Goal: Transaction & Acquisition: Obtain resource

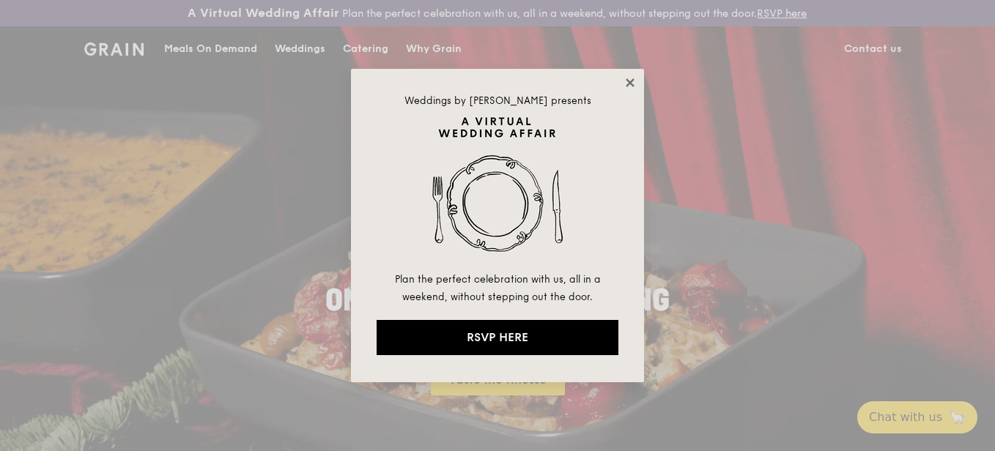
click at [627, 86] on icon at bounding box center [630, 82] width 8 height 8
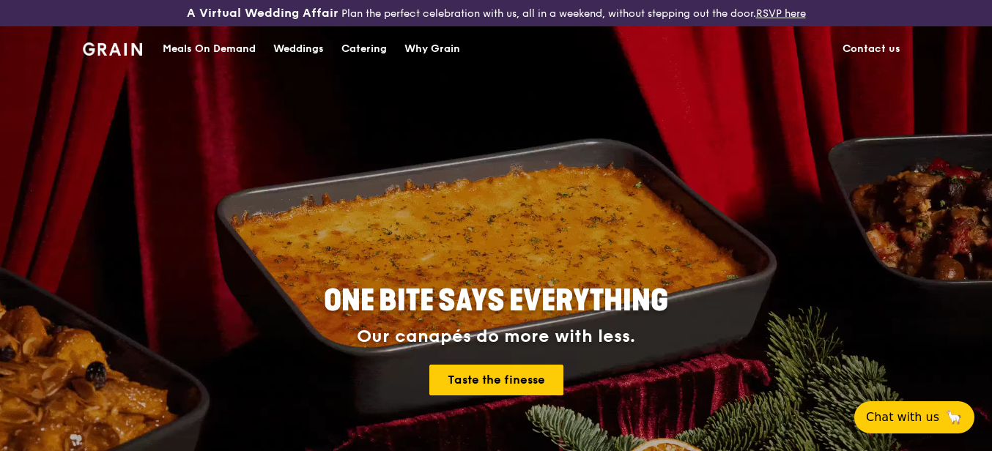
click at [364, 53] on div "Catering" at bounding box center [363, 49] width 45 height 44
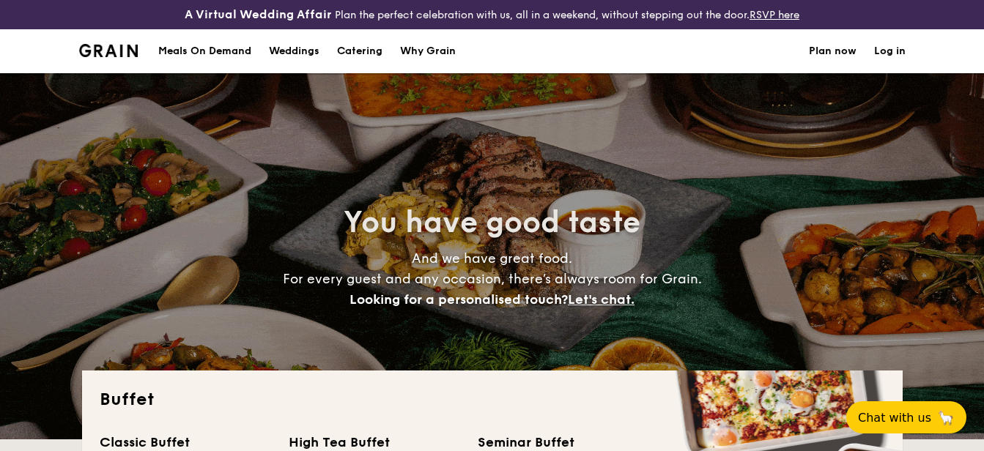
select select
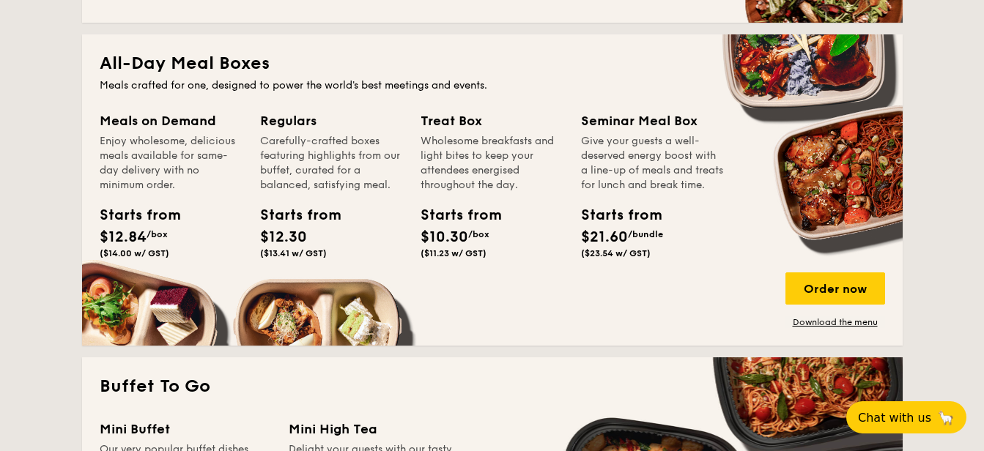
scroll to position [586, 0]
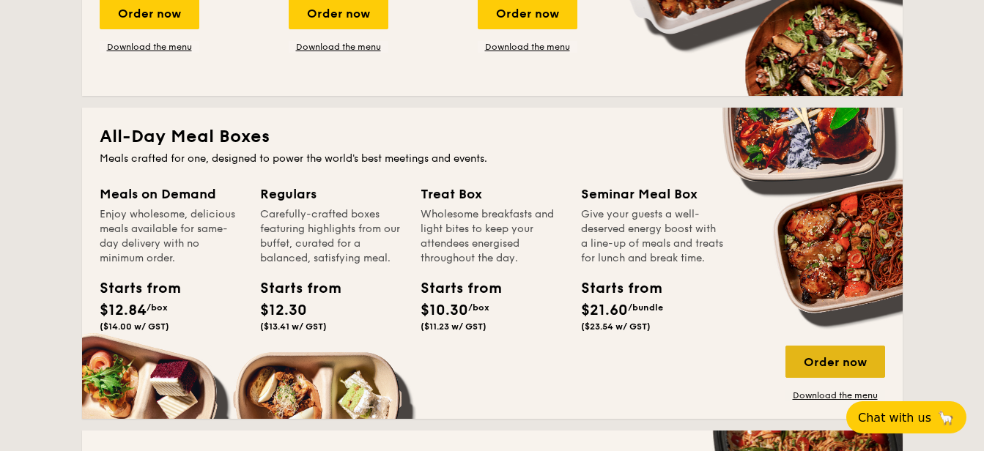
click at [842, 367] on div "Order now" at bounding box center [835, 362] width 100 height 32
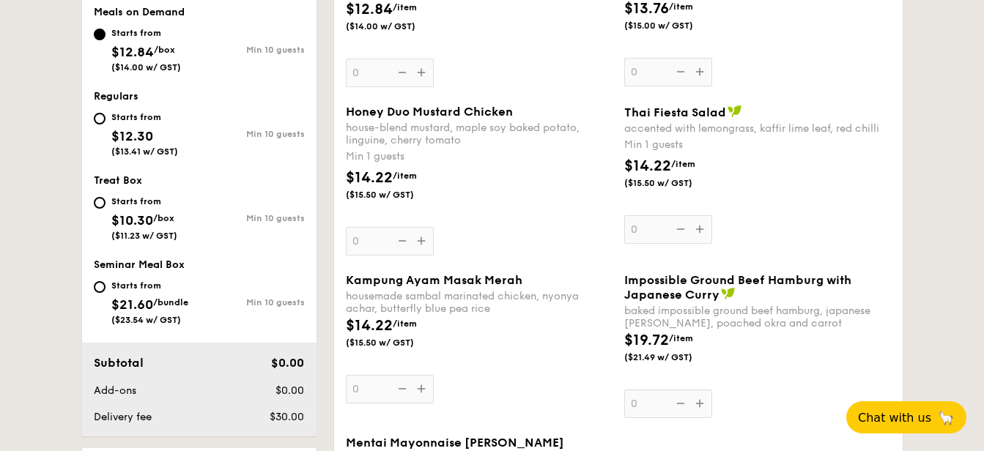
scroll to position [598, 0]
click at [105, 115] on input "Starts from $12.30 ($13.41 w/ GST) Min 10 guests" at bounding box center [100, 118] width 12 height 12
radio input "true"
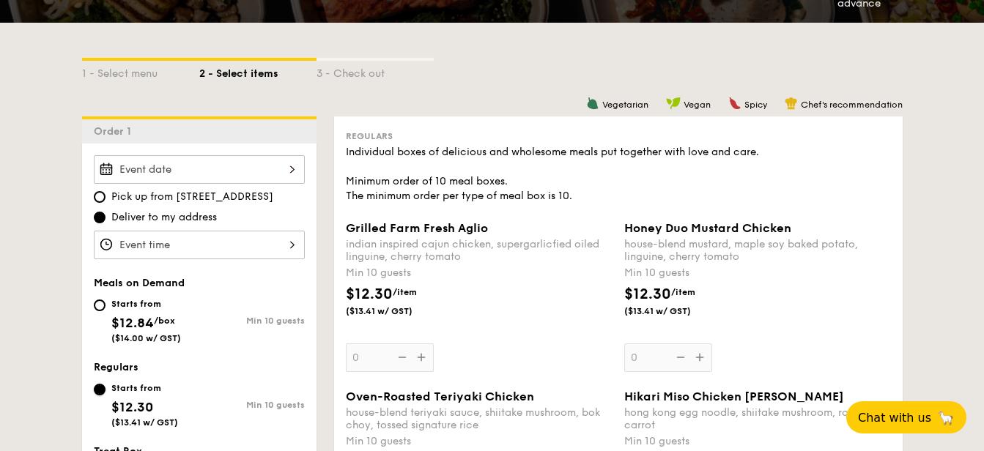
scroll to position [305, 0]
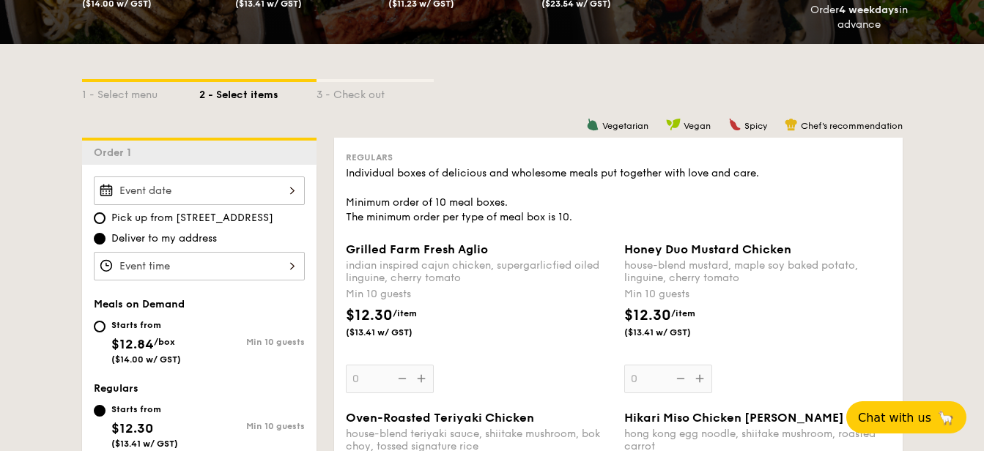
click at [223, 186] on input "Grilled Farm Fresh Aglio indian inspired cajun chicken, supergarlicfied oiled l…" at bounding box center [199, 191] width 211 height 29
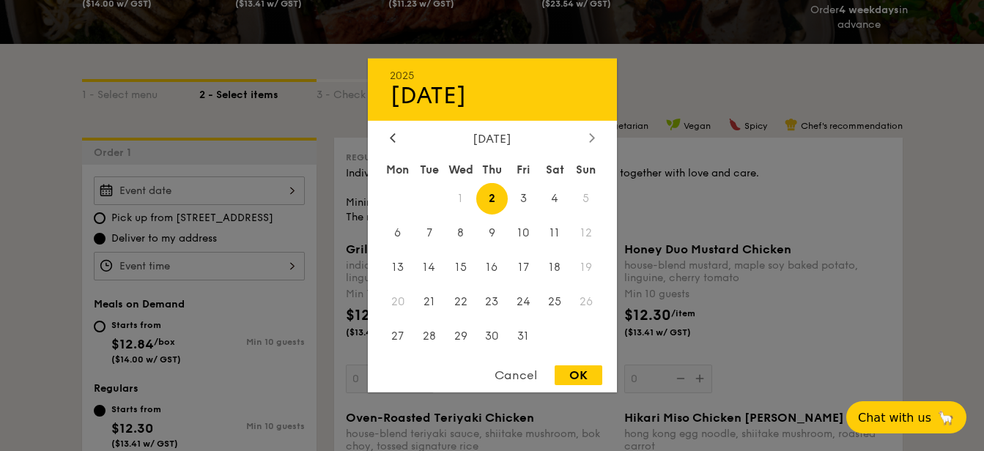
click at [585, 141] on div at bounding box center [591, 139] width 13 height 14
click at [520, 379] on div "Cancel" at bounding box center [516, 376] width 72 height 20
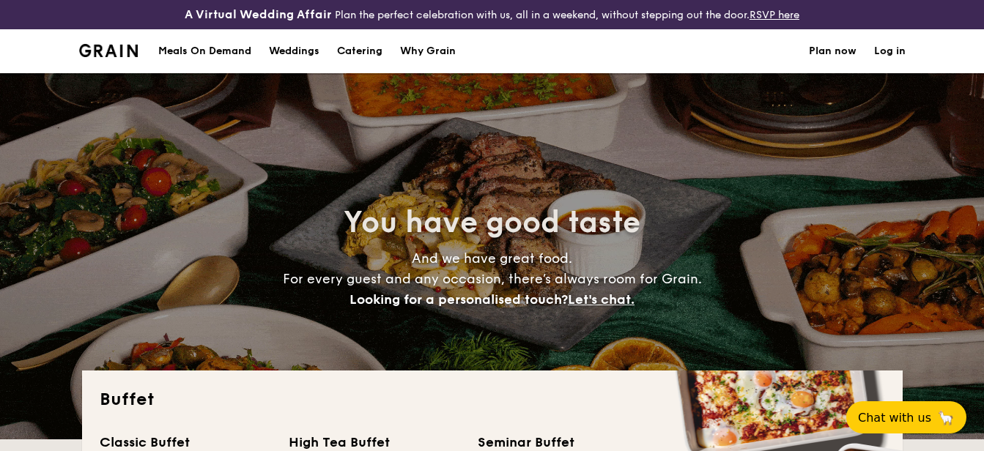
select select
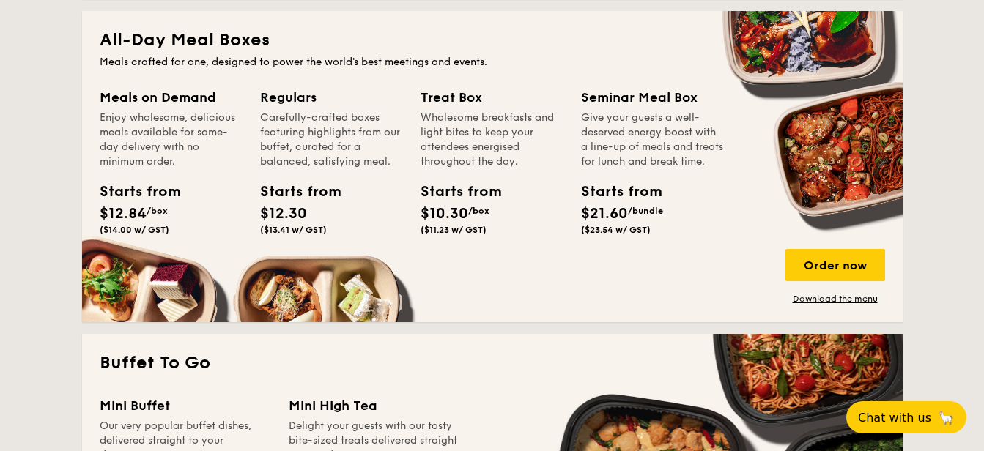
scroll to position [692, 0]
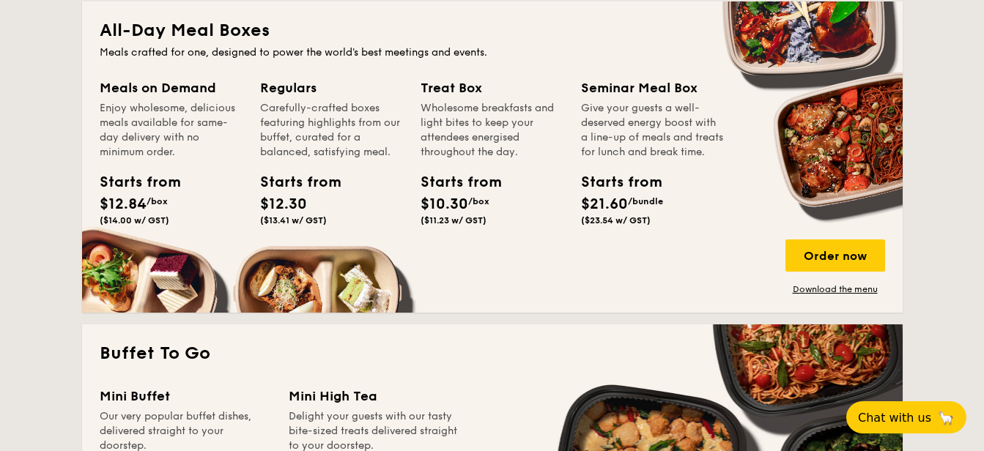
click at [840, 281] on div "Order now Download the menu" at bounding box center [835, 268] width 100 height 56
click at [837, 289] on link "Download the menu" at bounding box center [835, 290] width 100 height 12
